Goal: Transaction & Acquisition: Purchase product/service

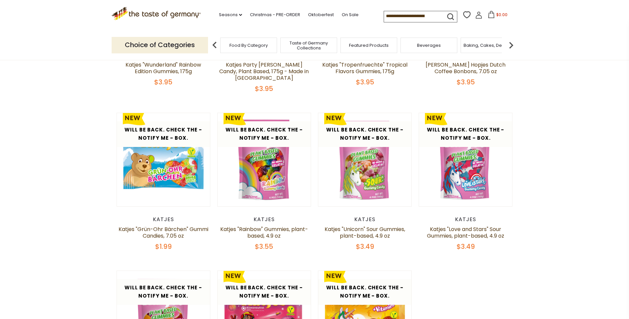
scroll to position [334, 0]
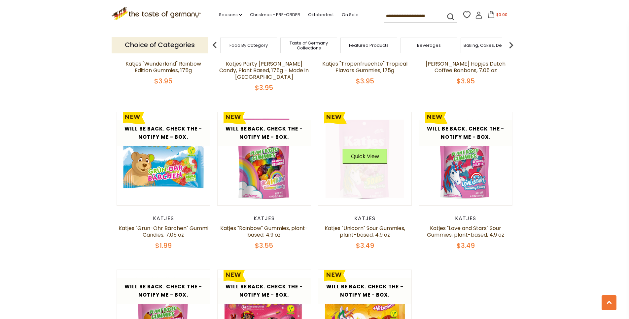
click at [351, 179] on link at bounding box center [364, 159] width 79 height 79
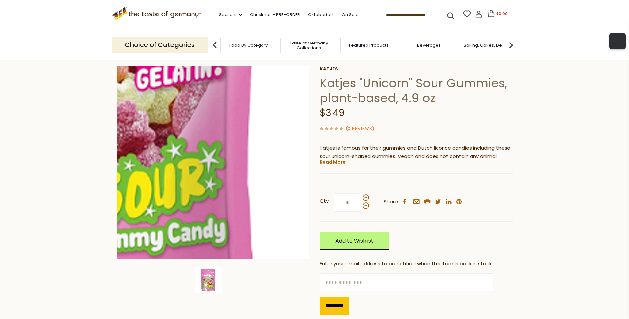
scroll to position [38, 0]
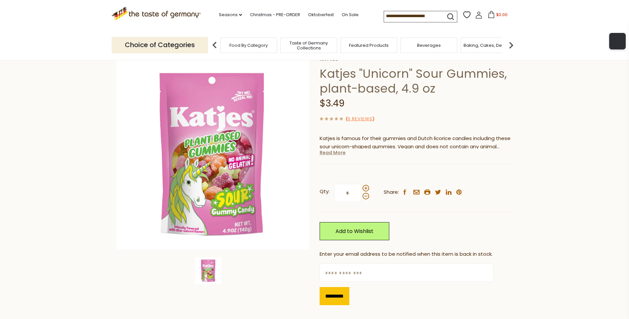
click at [328, 152] on link "Read More" at bounding box center [332, 152] width 26 height 7
